Goal: Check status: Check status

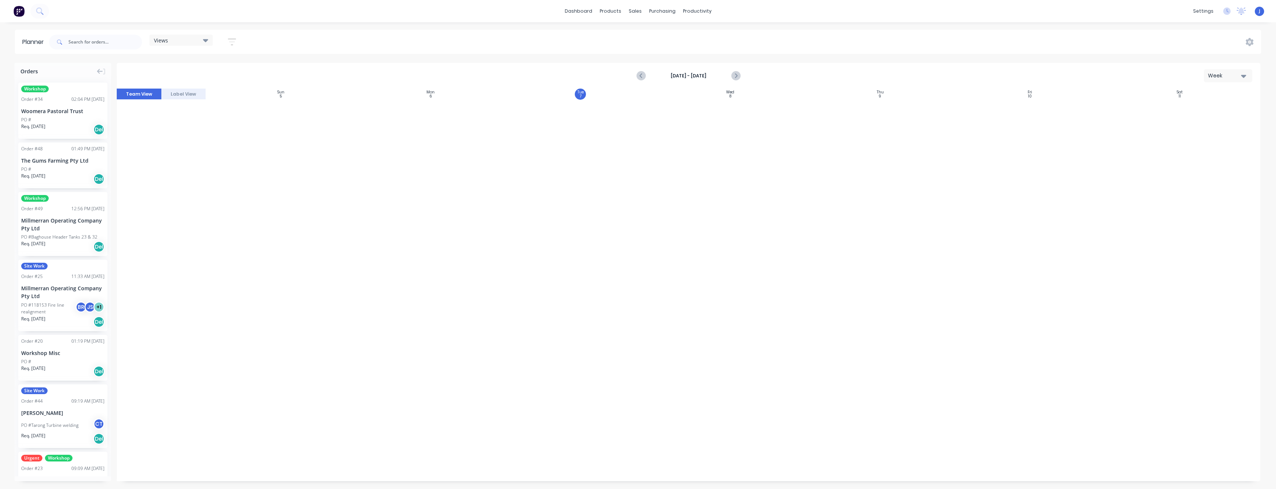
scroll to position [1315, 0]
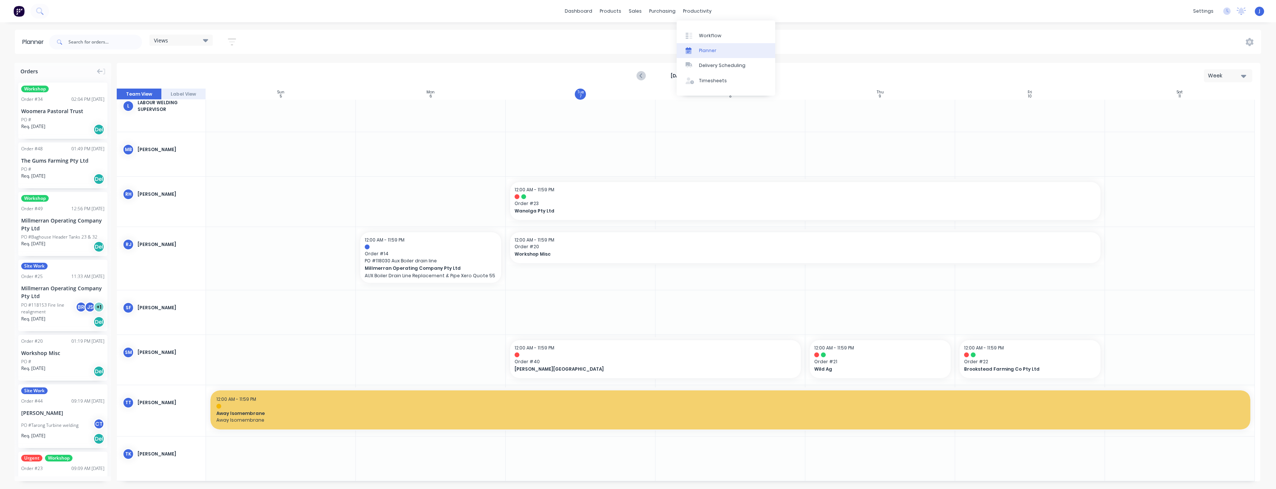
click at [705, 49] on div "Planner" at bounding box center [707, 50] width 17 height 7
click at [704, 37] on div "Workflow" at bounding box center [710, 35] width 22 height 7
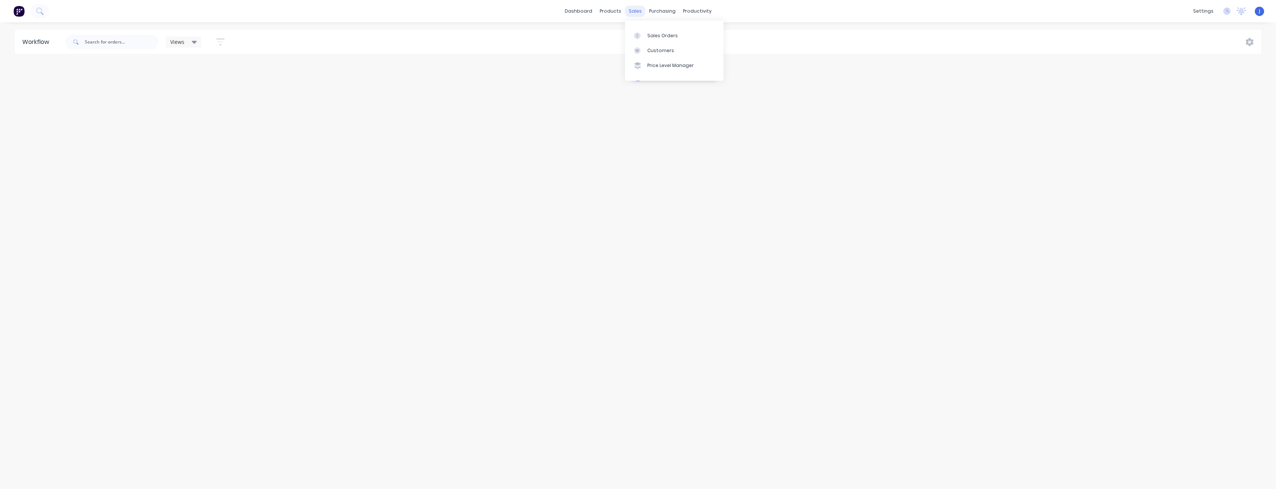
click at [640, 9] on div "sales" at bounding box center [635, 11] width 20 height 11
click at [647, 33] on div "Sales Orders" at bounding box center [662, 35] width 30 height 7
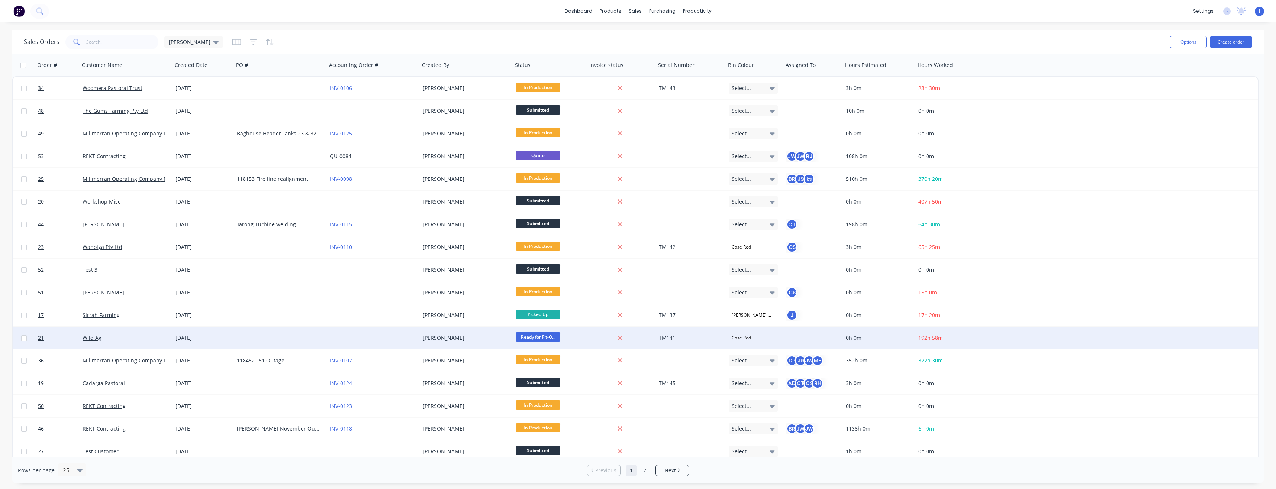
click at [152, 336] on div "Wild Ag" at bounding box center [124, 337] width 83 height 7
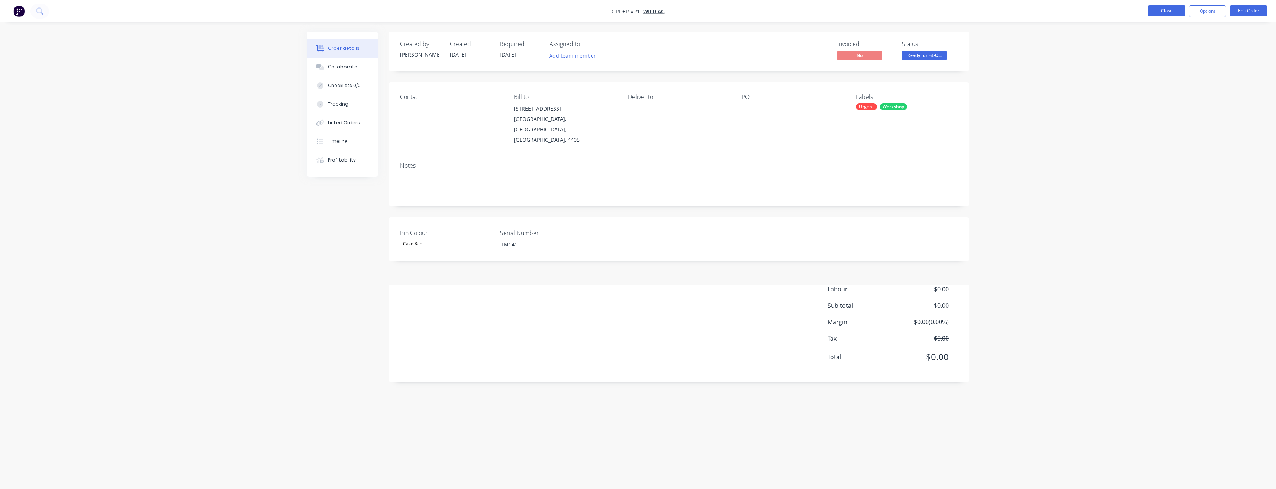
click at [1161, 15] on button "Close" at bounding box center [1166, 10] width 37 height 11
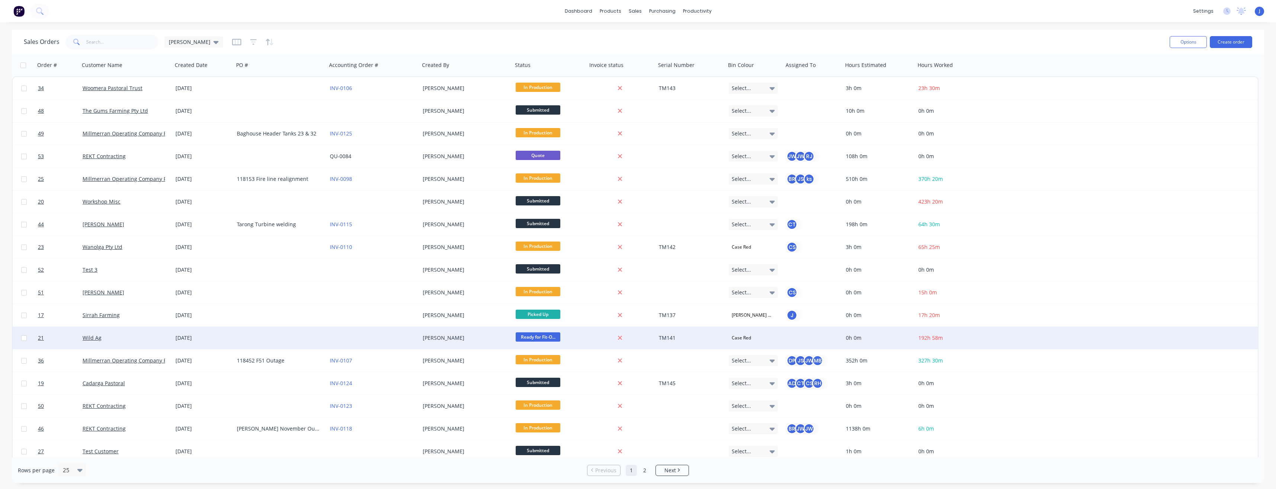
click at [933, 338] on span "192h 58m" at bounding box center [931, 337] width 25 height 7
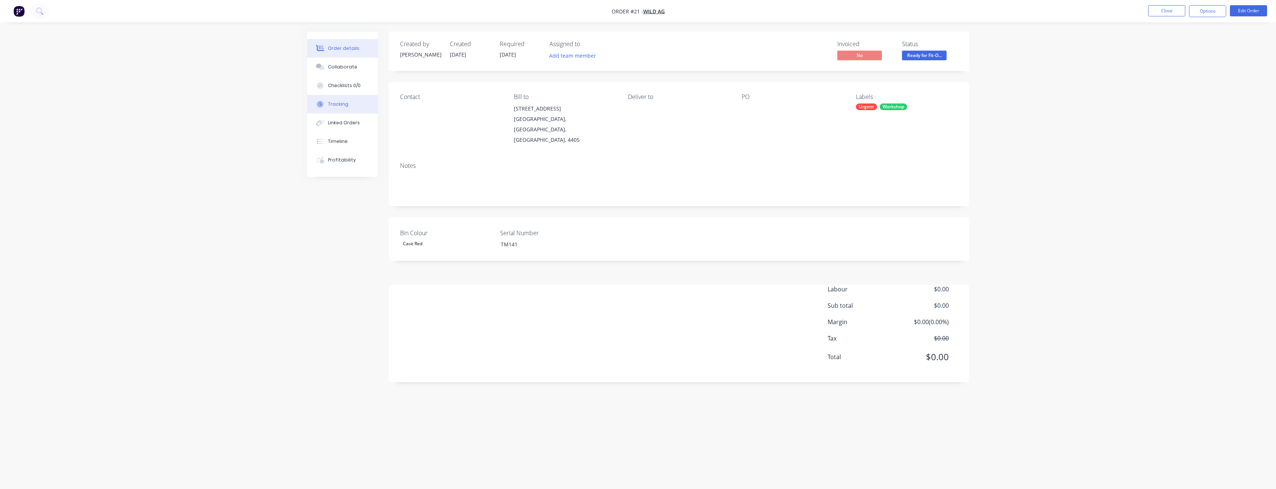
click at [348, 107] on button "Tracking" at bounding box center [342, 104] width 71 height 19
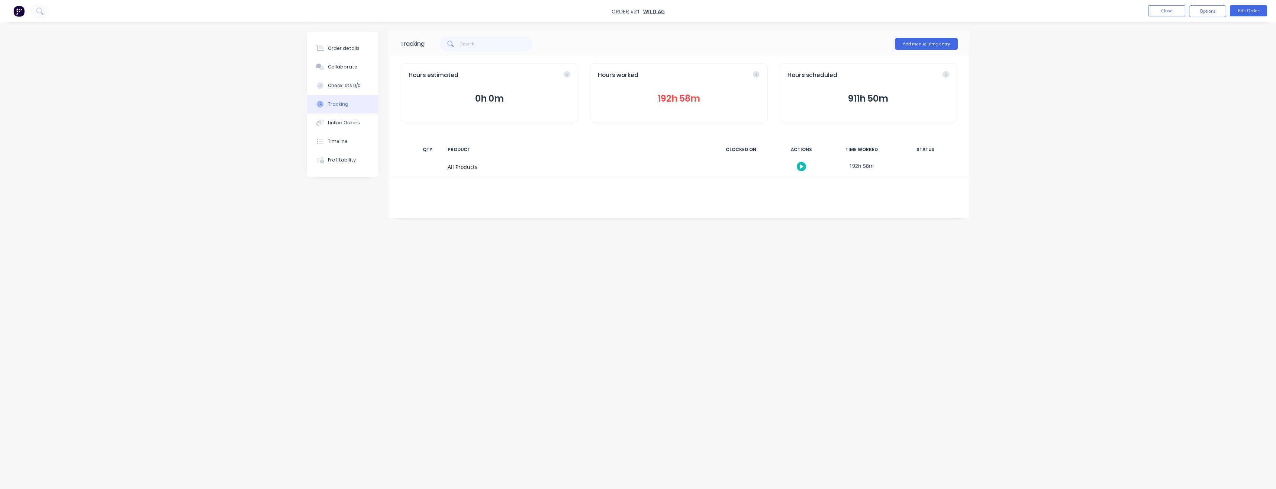
click at [681, 97] on button "192h 58m" at bounding box center [679, 98] width 162 height 14
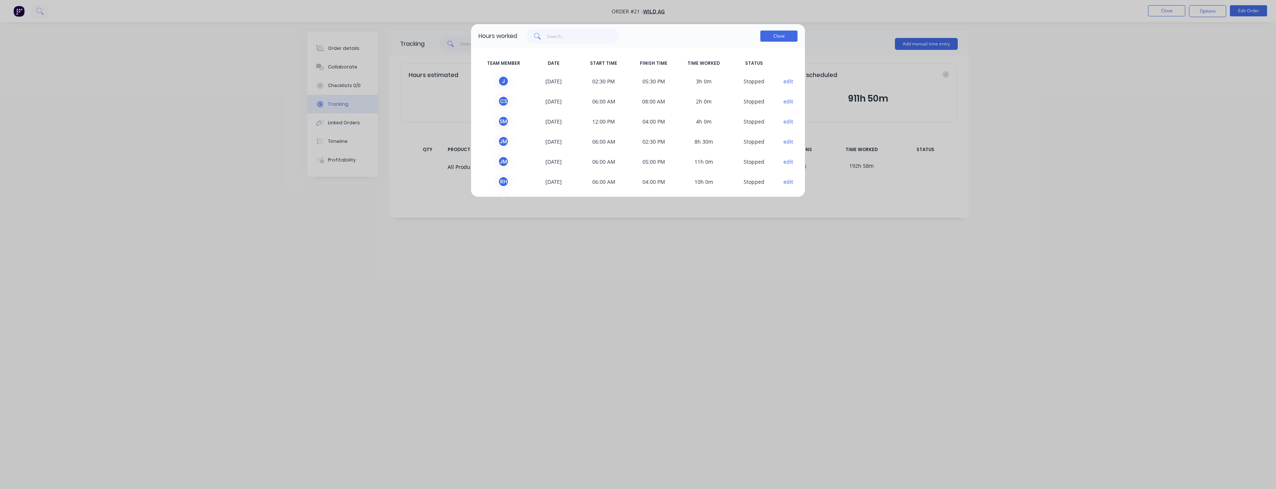
click at [779, 37] on button "Close" at bounding box center [778, 35] width 37 height 11
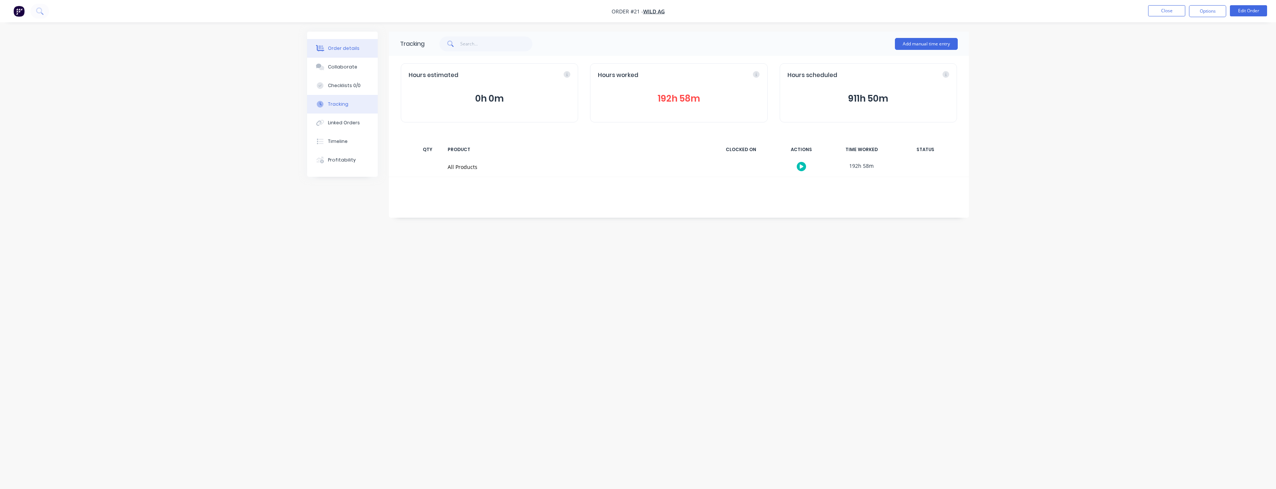
click at [349, 43] on button "Order details" at bounding box center [342, 48] width 71 height 19
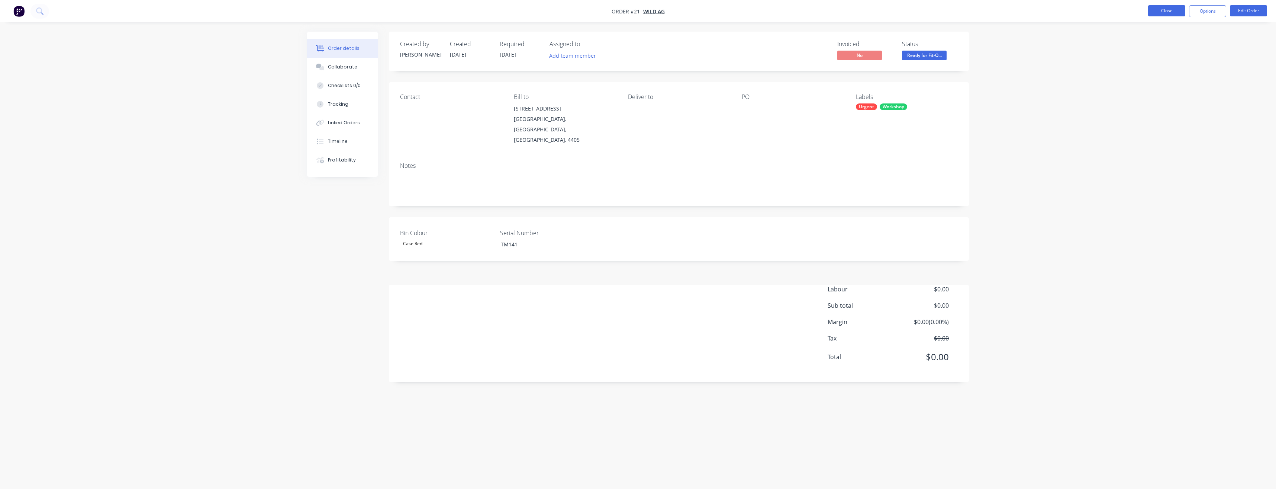
click at [1172, 12] on button "Close" at bounding box center [1166, 10] width 37 height 11
